Goal: Check status: Check status

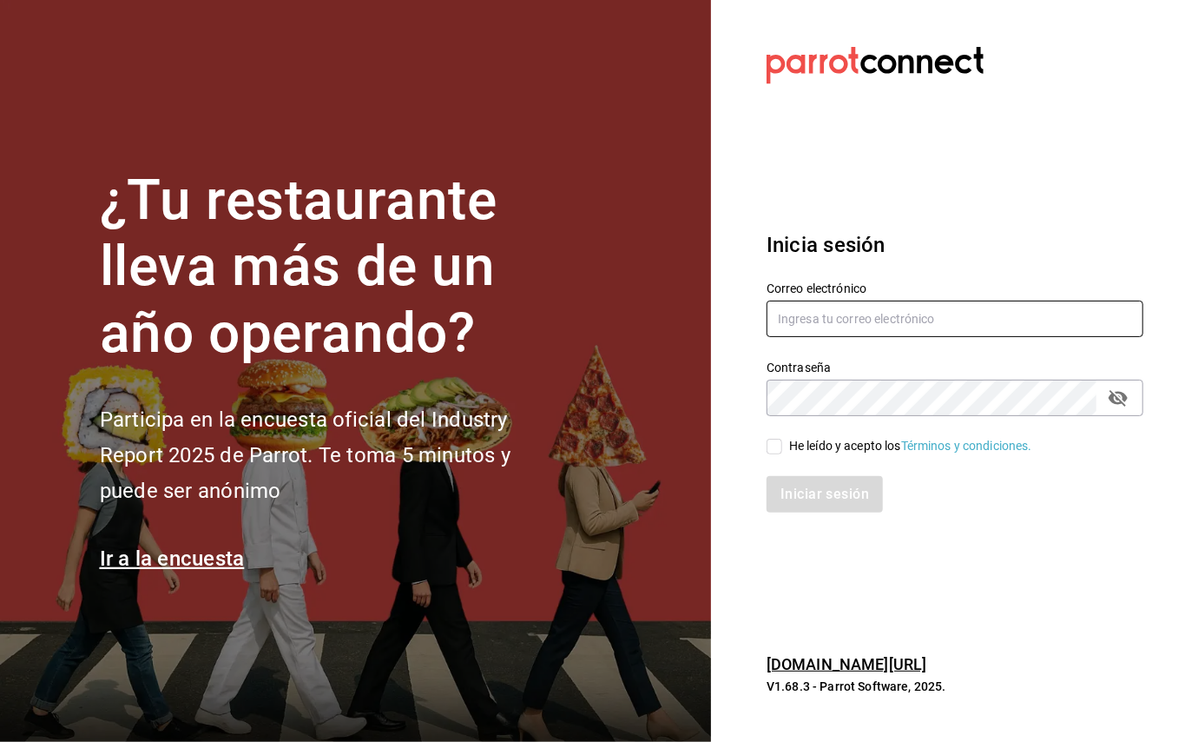
type input "[EMAIL_ADDRESS][DOMAIN_NAME]"
drag, startPoint x: 776, startPoint y: 449, endPoint x: 782, endPoint y: 460, distance: 12.8
click at [776, 449] on input "He leído y acepto los Términos y condiciones." at bounding box center [775, 446] width 16 height 16
checkbox input "true"
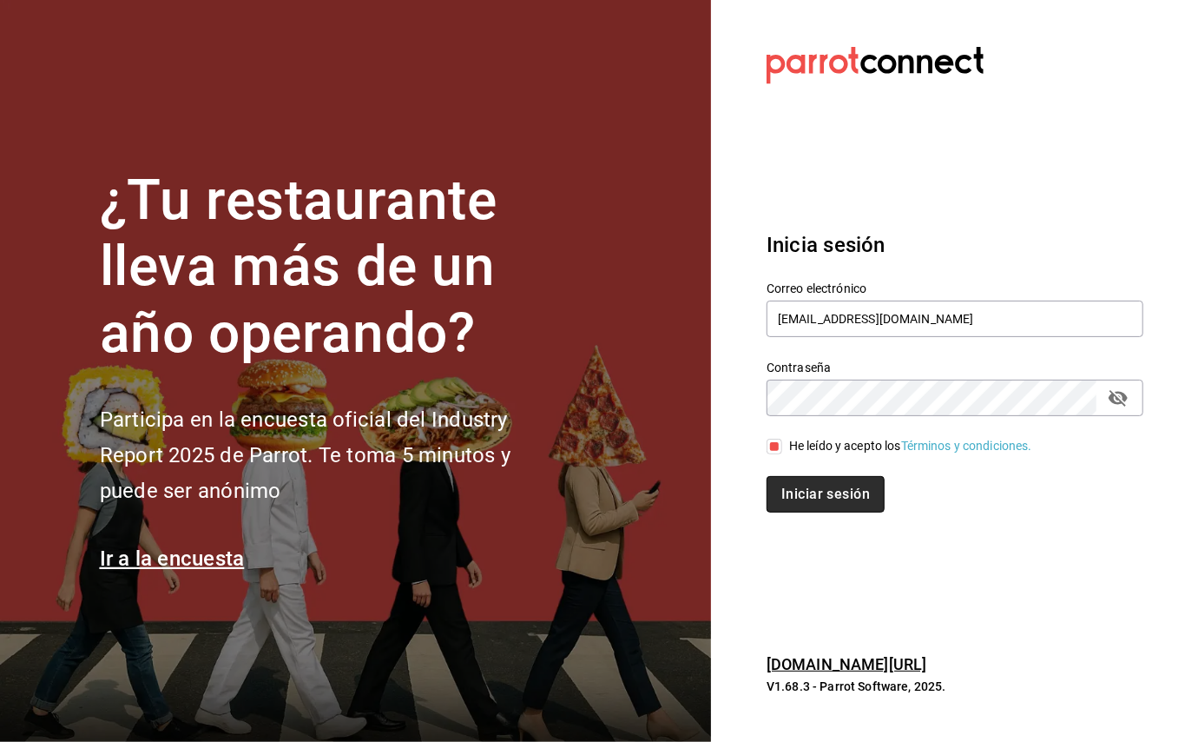
click at [806, 508] on button "Iniciar sesión" at bounding box center [826, 494] width 118 height 36
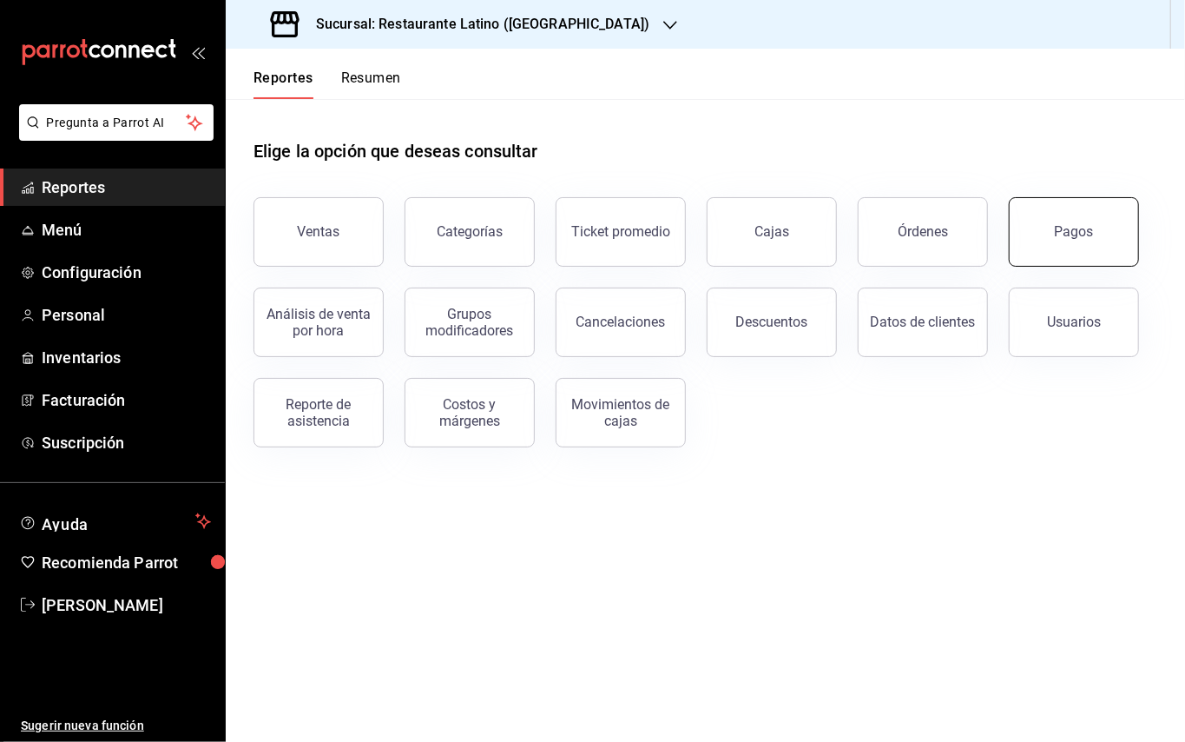
click at [1058, 241] on button "Pagos" at bounding box center [1074, 231] width 130 height 69
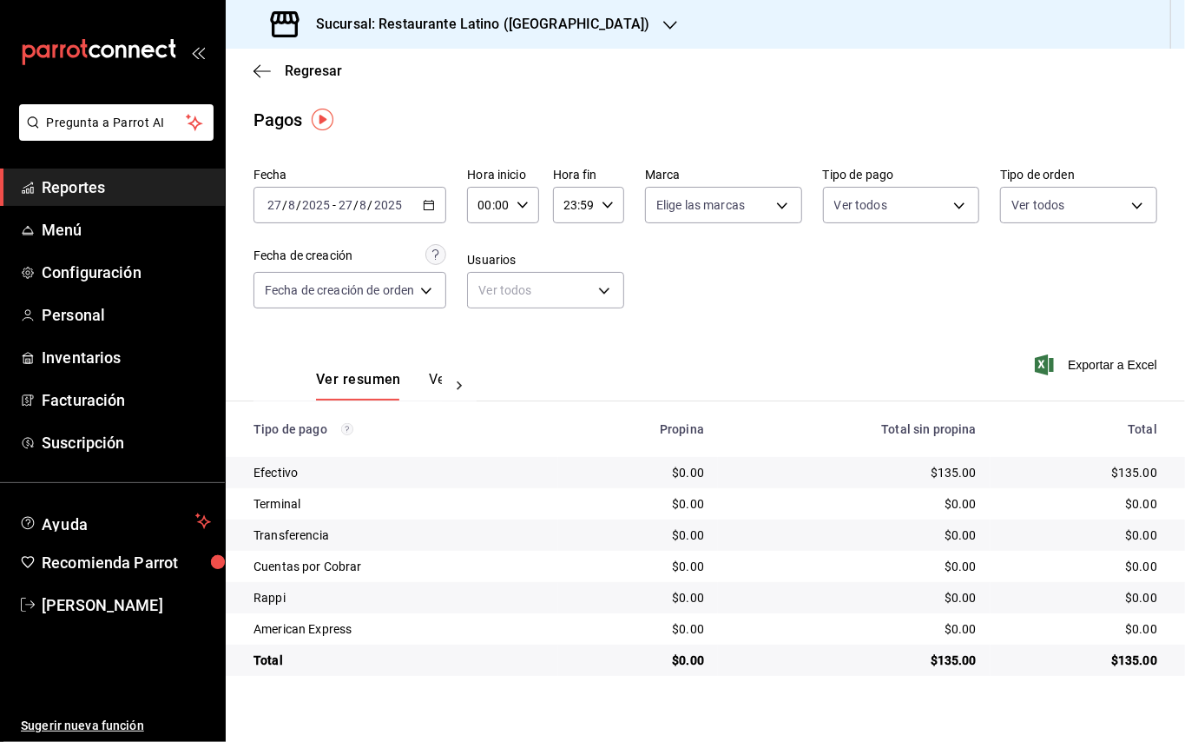
click at [434, 202] on icon "button" at bounding box center [429, 205] width 12 height 12
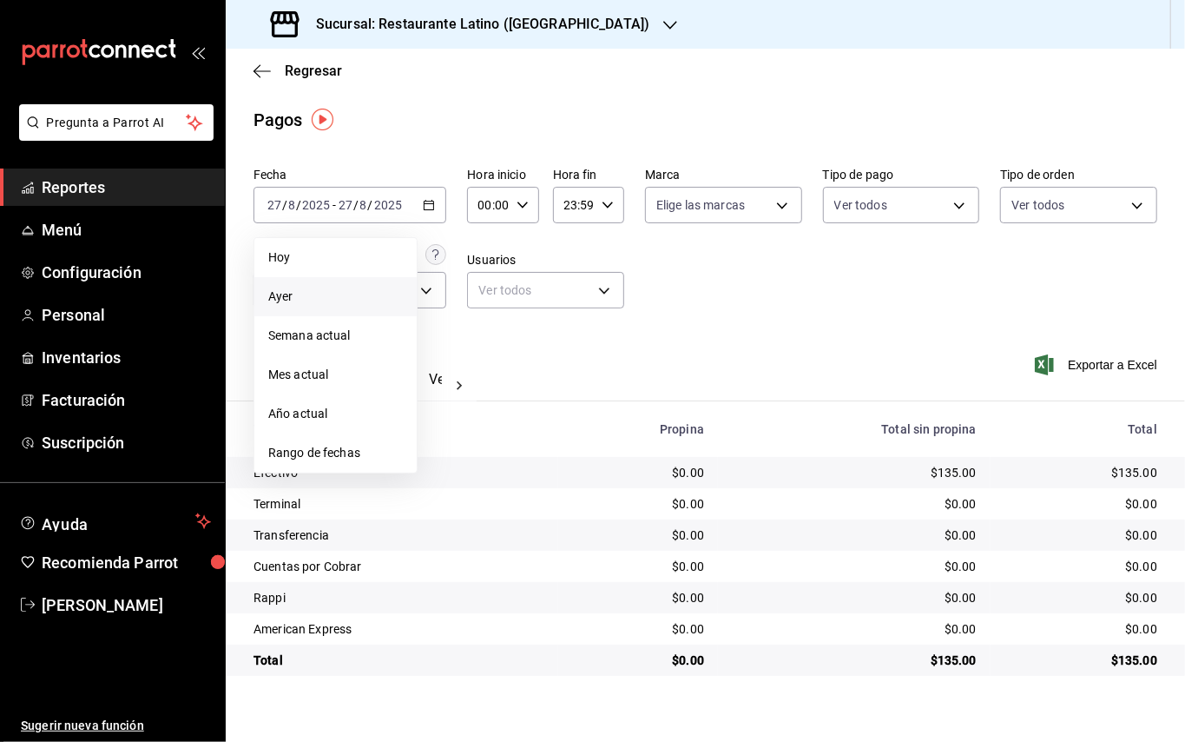
click at [346, 286] on li "Ayer" at bounding box center [335, 296] width 162 height 39
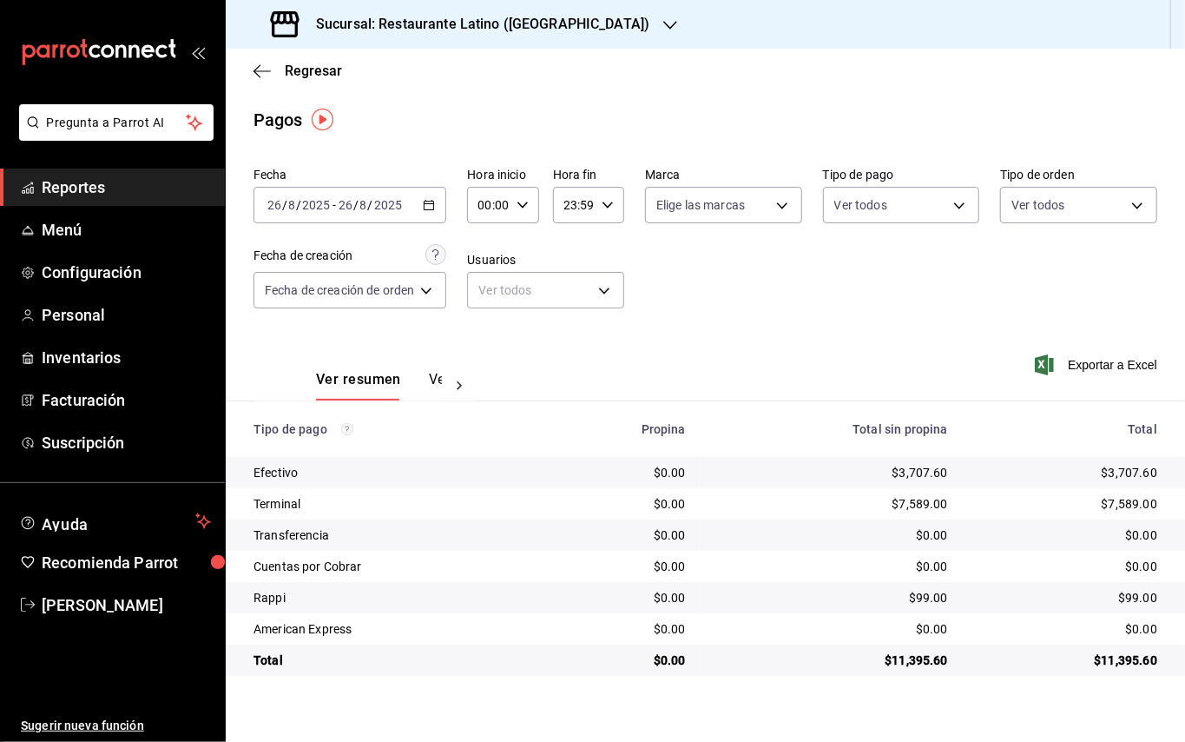
click at [535, 26] on h3 "Sucursal: Restaurante Latino (Pabellon)" at bounding box center [475, 24] width 347 height 21
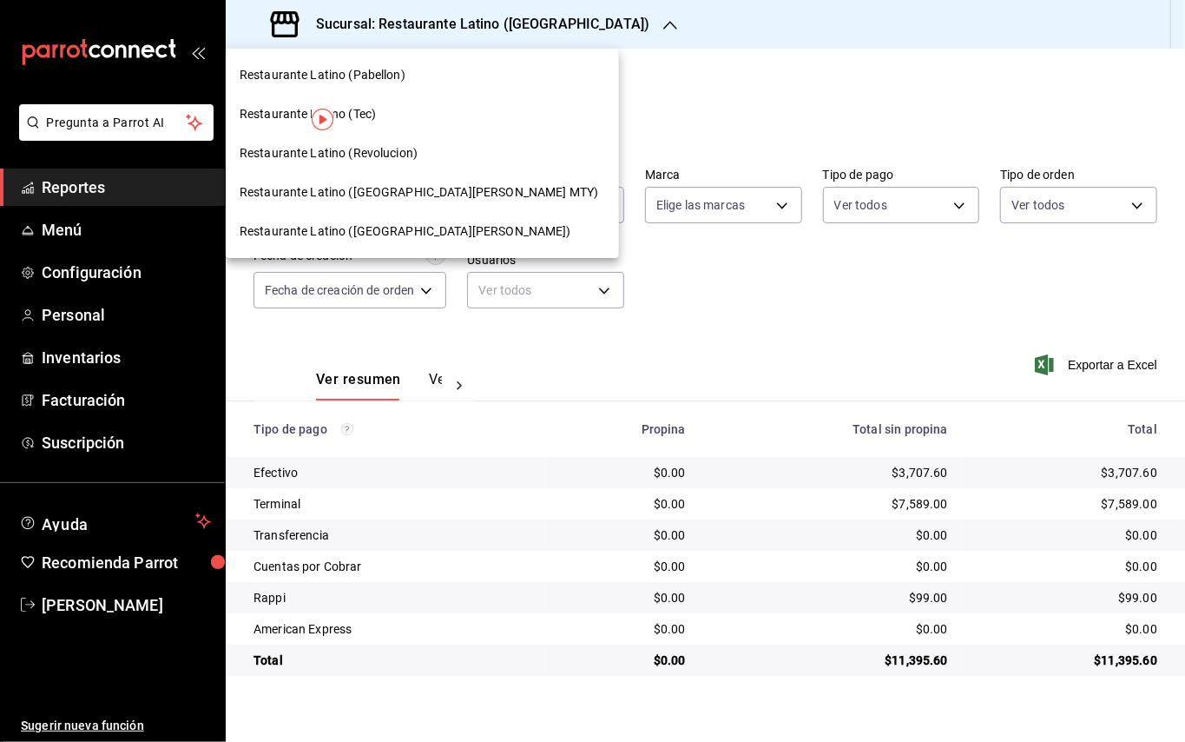
click at [400, 193] on span "Restaurante Latino (San Jeronimo MTY)" at bounding box center [419, 192] width 359 height 18
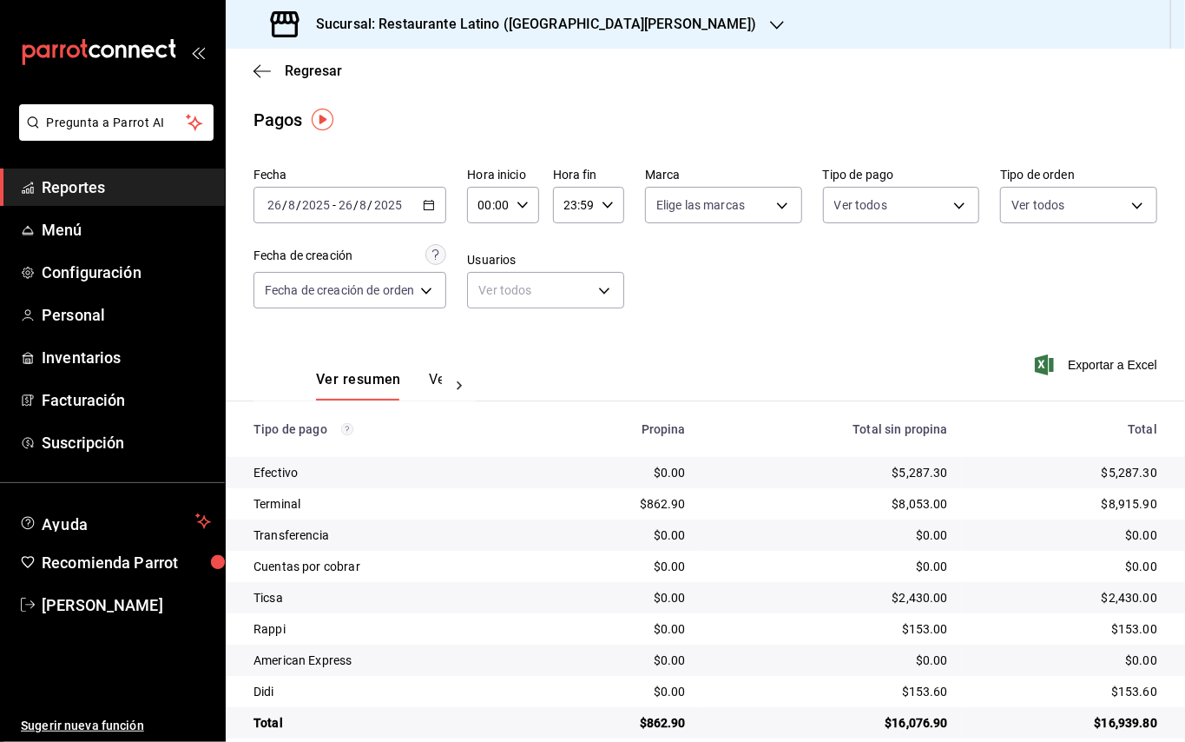
click at [532, 33] on h3 "Sucursal: Restaurante Latino (San Jeronimo MTY)" at bounding box center [529, 24] width 454 height 21
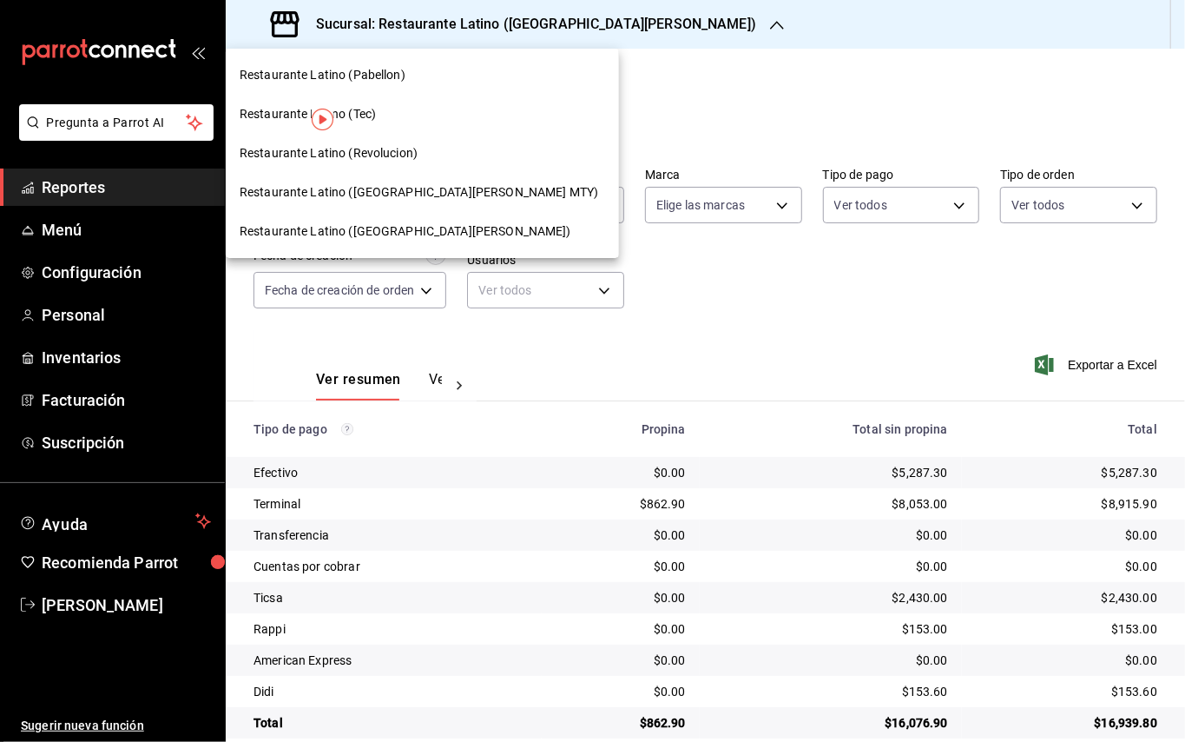
drag, startPoint x: 706, startPoint y: 102, endPoint x: 650, endPoint y: 140, distance: 67.4
click at [707, 102] on div at bounding box center [592, 371] width 1185 height 742
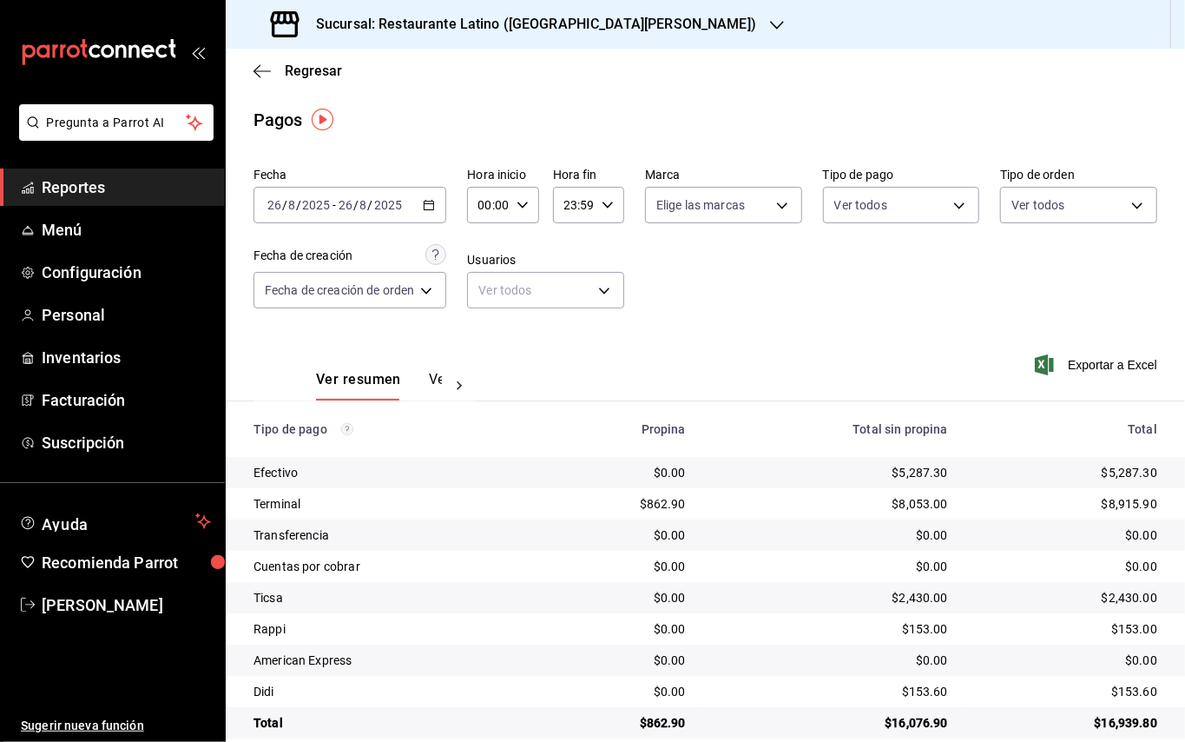
click at [524, 30] on h3 "Sucursal: Restaurante Latino (San Jeronimo MTY)" at bounding box center [529, 24] width 454 height 21
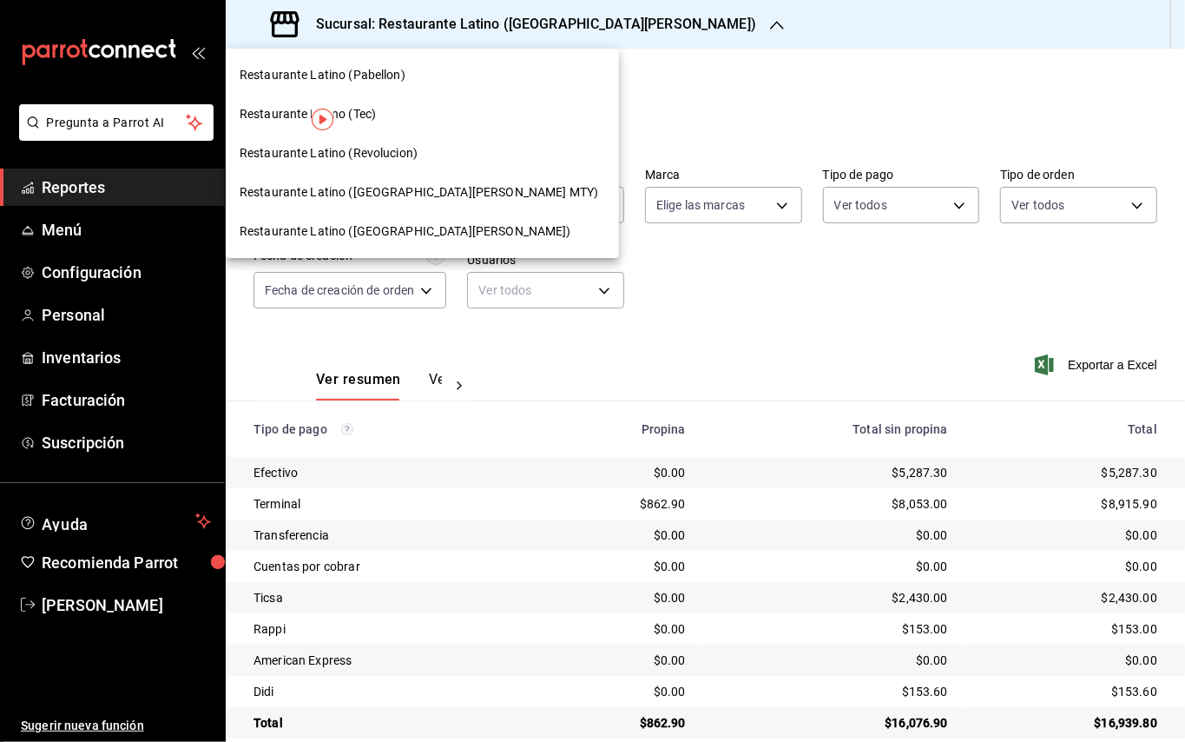
click at [356, 158] on span "Restaurante Latino (Revolucion)" at bounding box center [329, 153] width 178 height 18
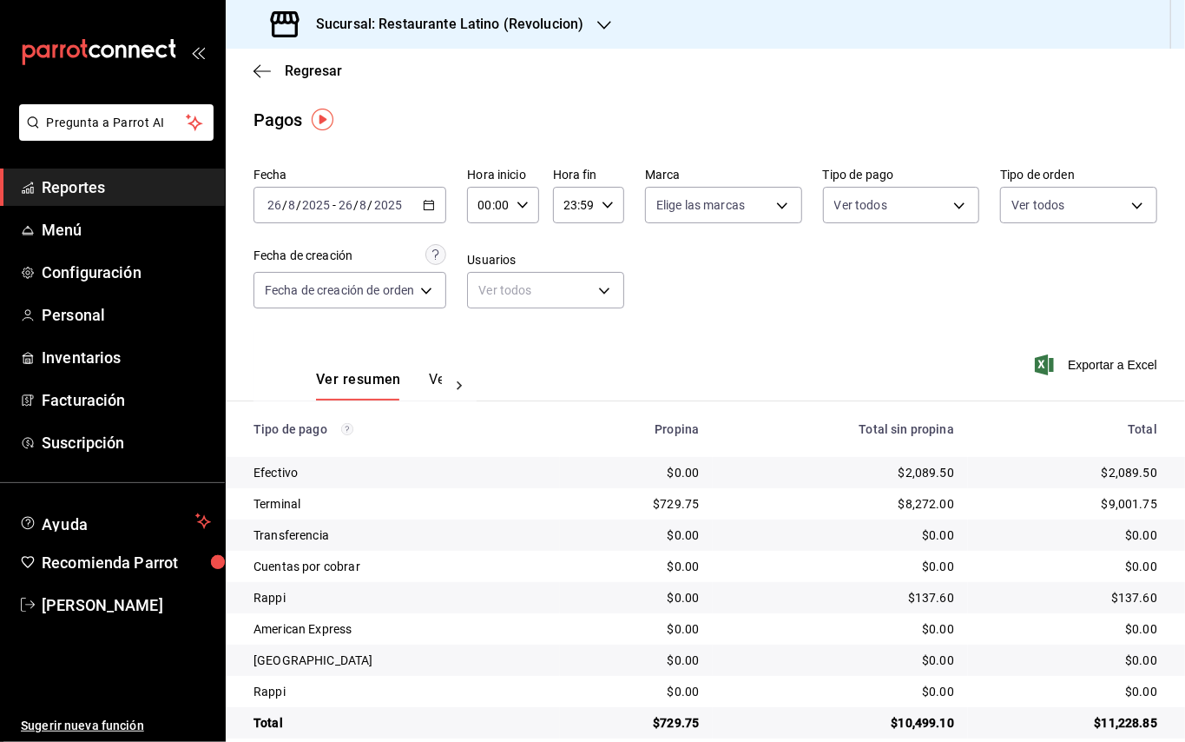
click at [491, 30] on h3 "Sucursal: Restaurante Latino (Revolucion)" at bounding box center [442, 24] width 281 height 21
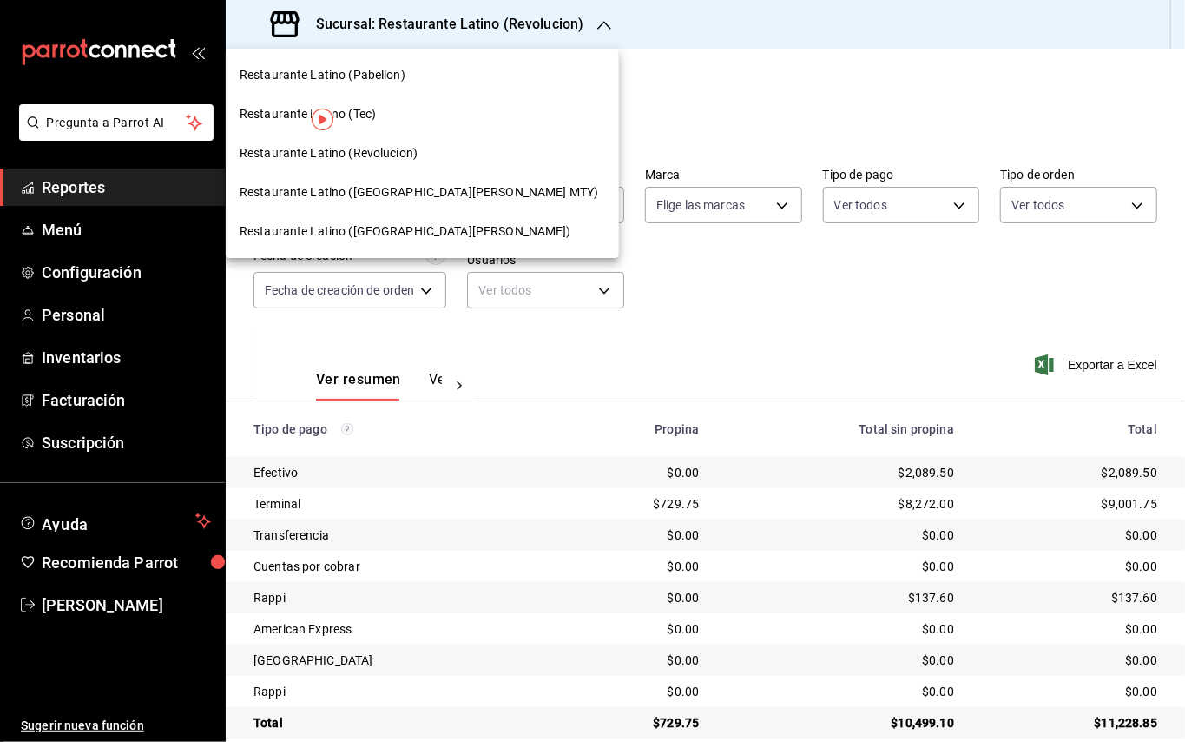
click at [373, 74] on span "Restaurante Latino (Pabellon)" at bounding box center [323, 75] width 166 height 18
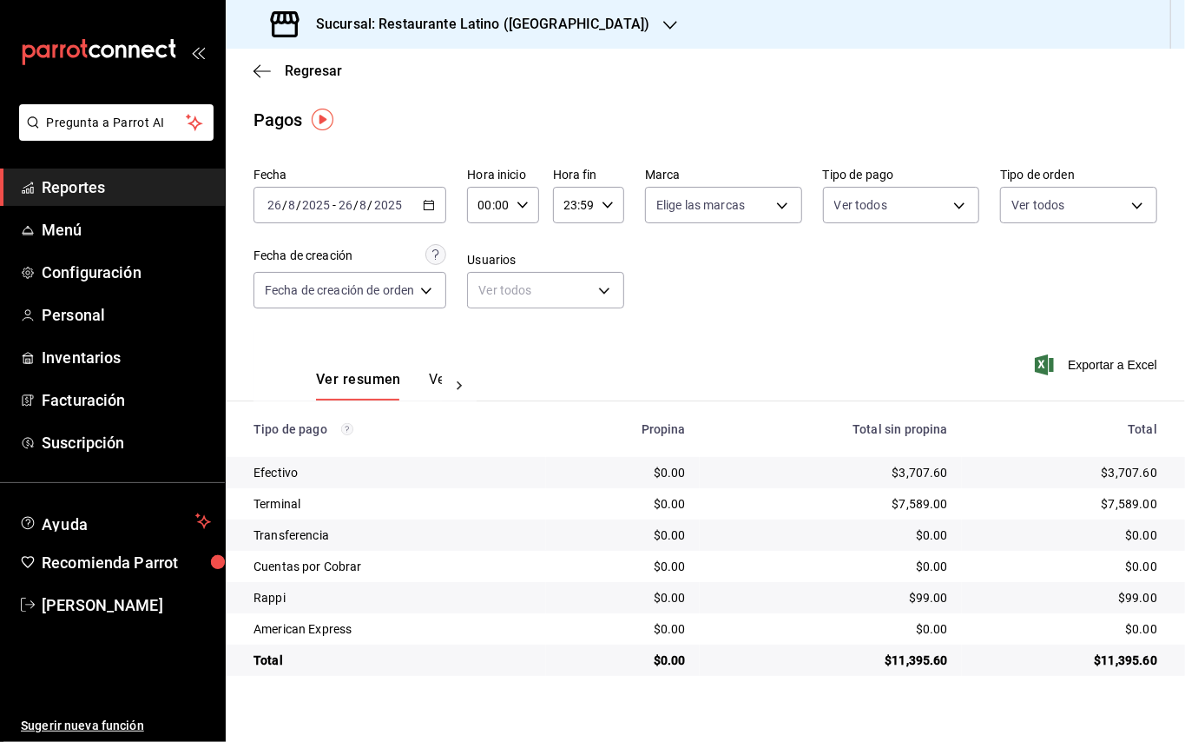
click at [341, 17] on h3 "Sucursal: Restaurante Latino (Pabellon)" at bounding box center [475, 24] width 347 height 21
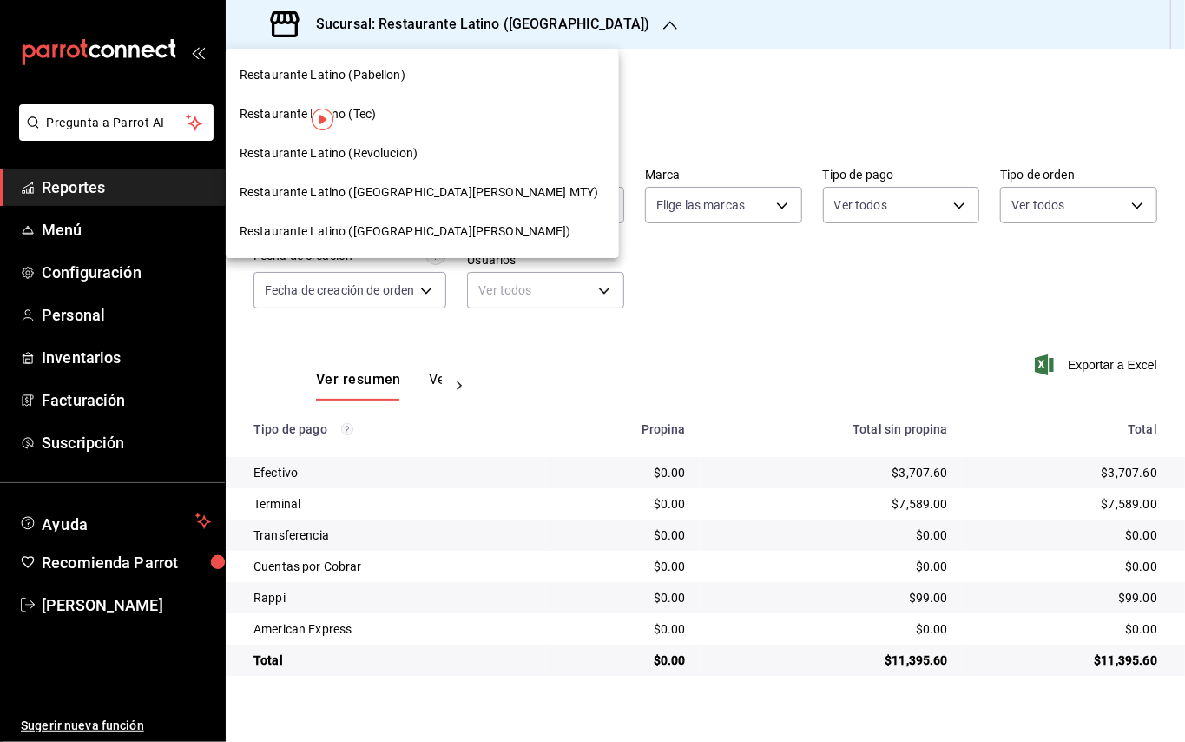
click at [348, 224] on span "Restaurante Latino (San Lucas)" at bounding box center [406, 231] width 332 height 18
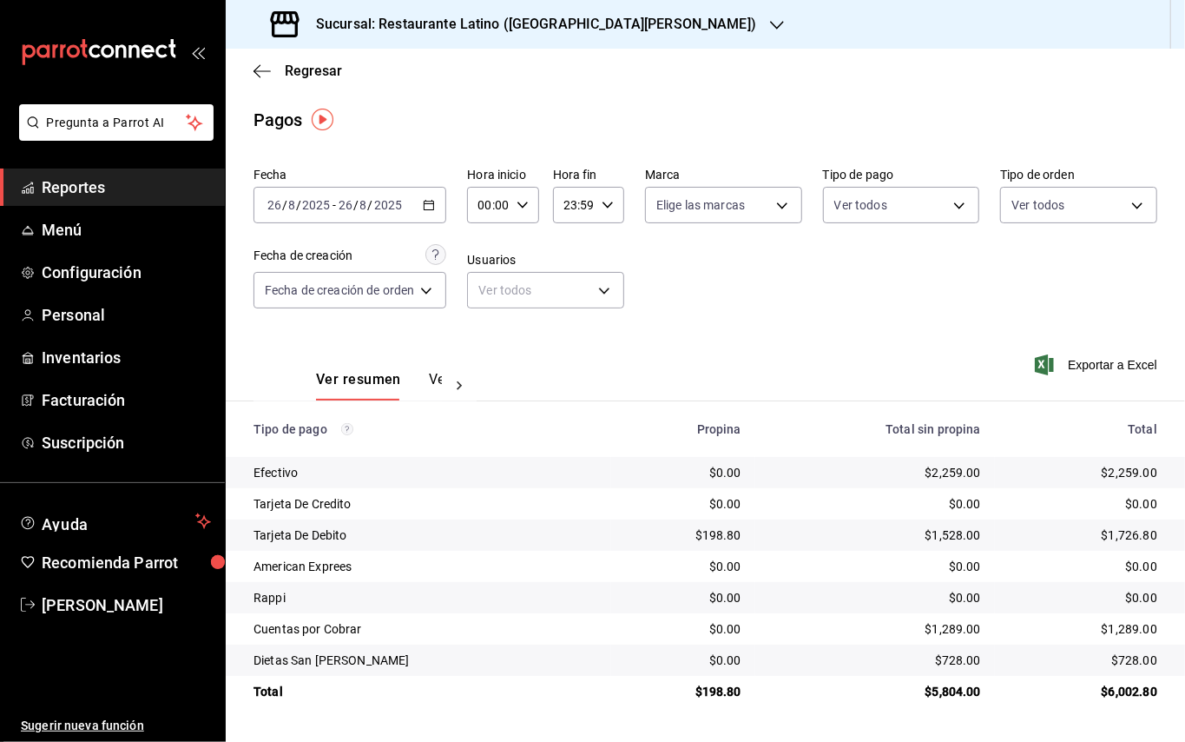
click at [587, 26] on div "Sucursal: Restaurante Latino (San Lucas)" at bounding box center [515, 24] width 551 height 49
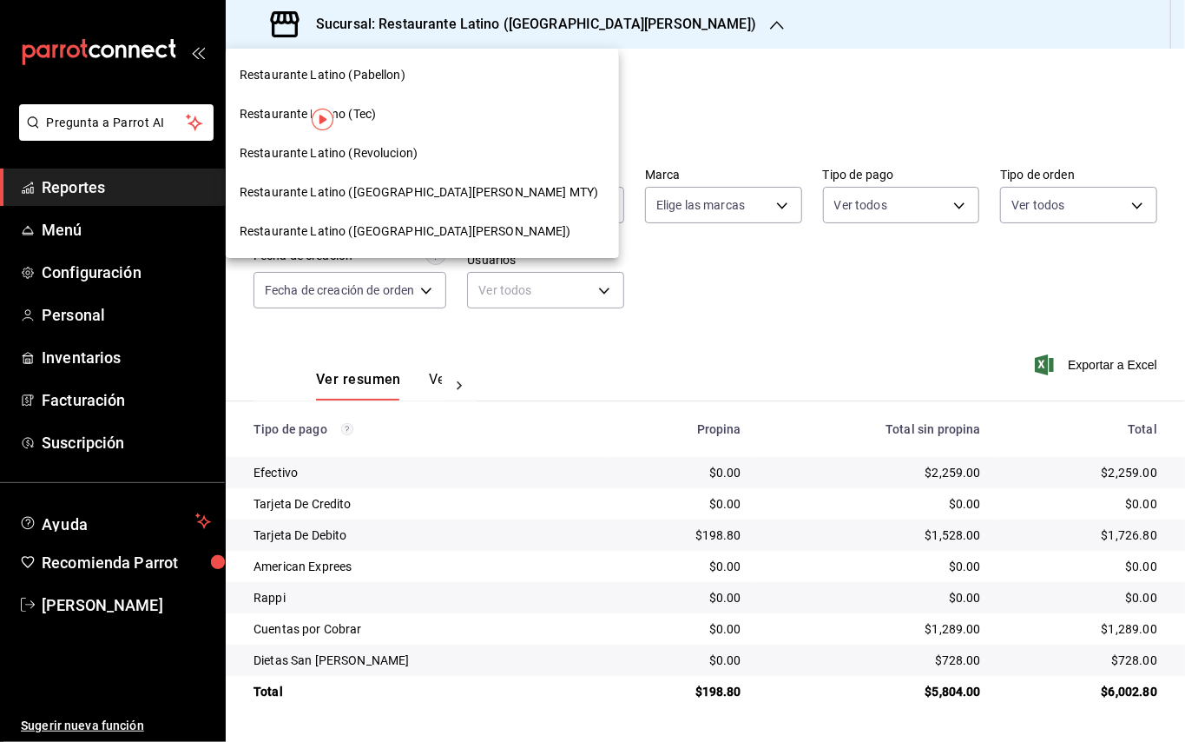
click at [397, 106] on div "Restaurante Latino (Tec)" at bounding box center [423, 114] width 366 height 18
